Goal: Information Seeking & Learning: Stay updated

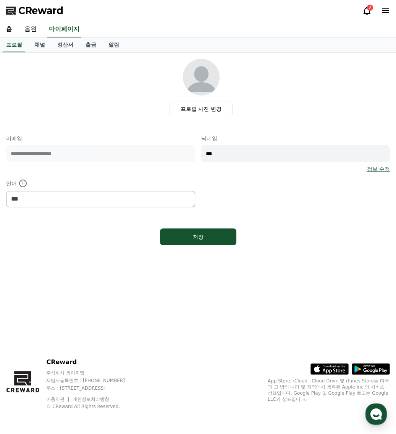
select select "**********"
click at [369, 12] on icon at bounding box center [367, 10] width 9 height 9
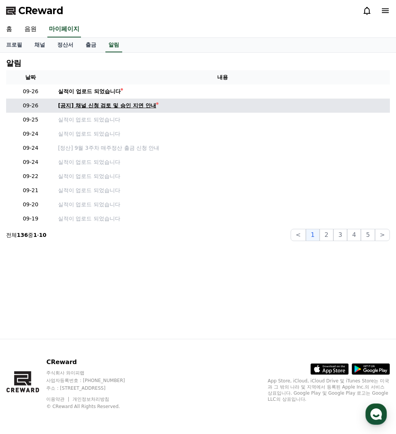
click at [131, 104] on div "[공지] 채널 신청 검토 및 승인 지연 안내" at bounding box center [107, 106] width 98 height 8
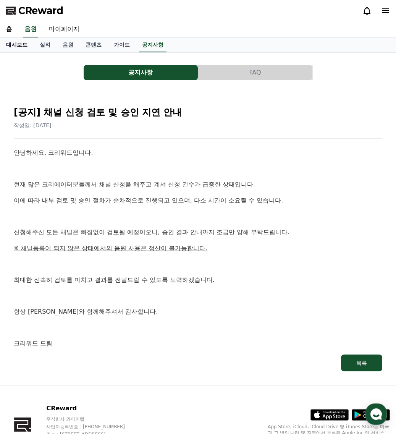
click at [15, 47] on link "대시보드" at bounding box center [17, 45] width 34 height 15
